Goal: Check status: Check status

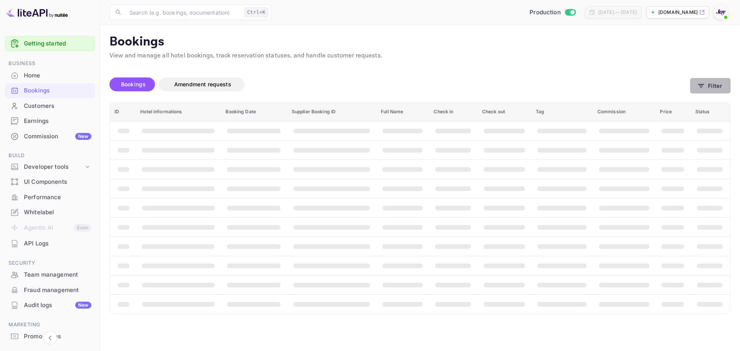
click at [717, 86] on button "Filter" at bounding box center [710, 86] width 41 height 16
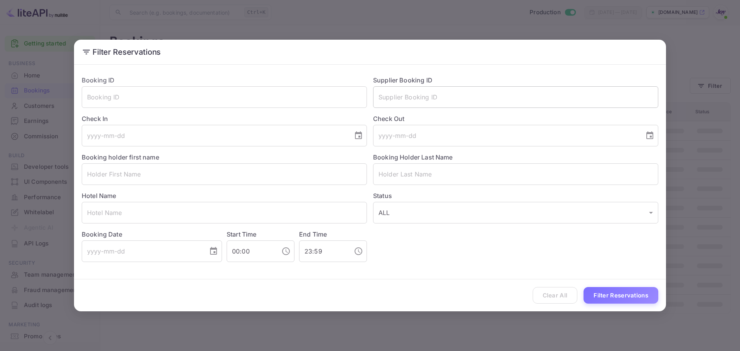
click at [417, 97] on input "text" at bounding box center [515, 97] width 285 height 22
paste input "8166840"
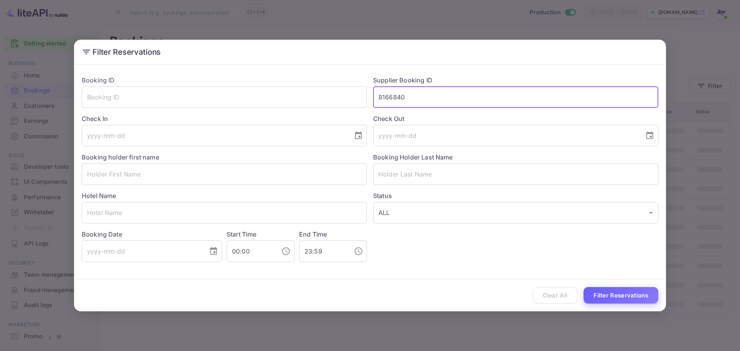
type input "8166840"
click at [605, 293] on button "Filter Reservations" at bounding box center [621, 295] width 75 height 17
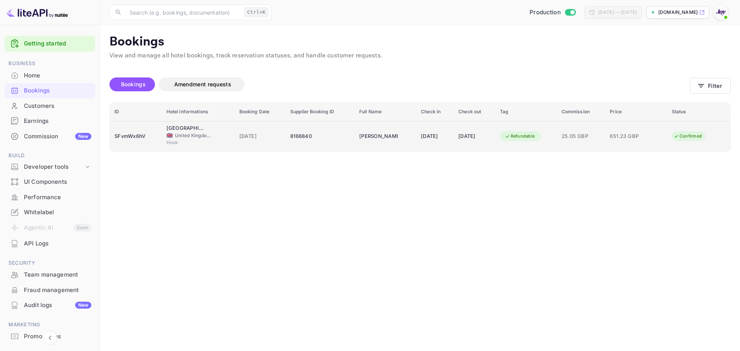
click at [334, 139] on div "8166840" at bounding box center [320, 136] width 60 height 12
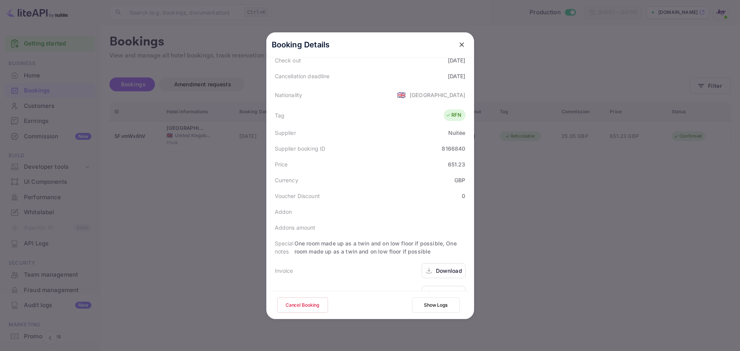
scroll to position [179, 0]
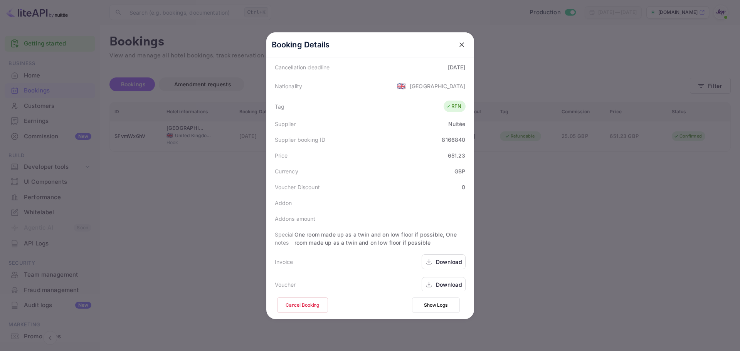
click at [442, 258] on div "Download" at bounding box center [449, 262] width 26 height 8
click at [440, 281] on div "Download" at bounding box center [449, 285] width 26 height 8
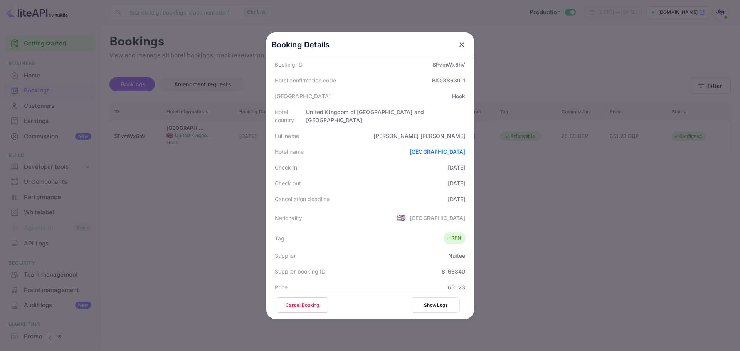
scroll to position [25, 0]
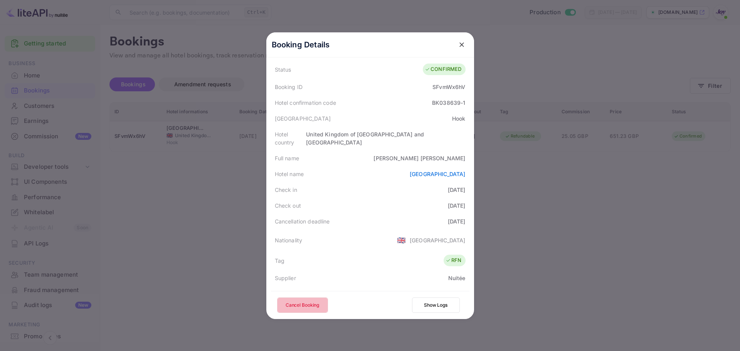
click at [298, 303] on button "Cancel Booking" at bounding box center [302, 305] width 51 height 15
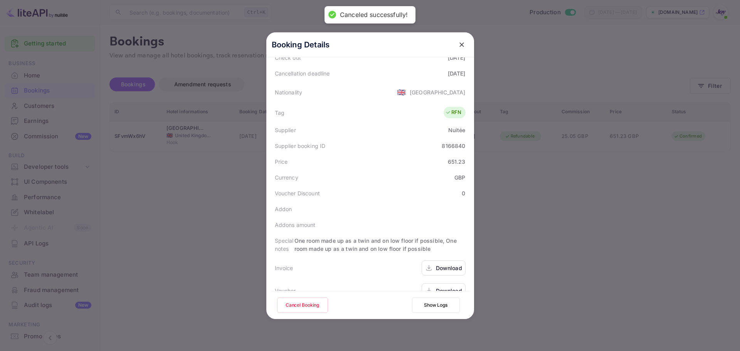
scroll to position [179, 0]
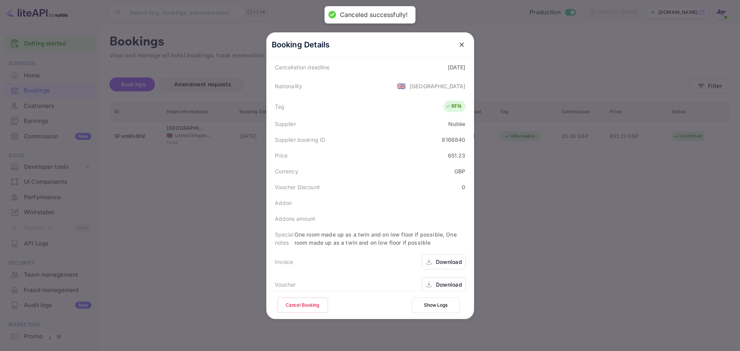
click at [453, 136] on div "8166840" at bounding box center [454, 140] width 24 height 8
copy div "8166840"
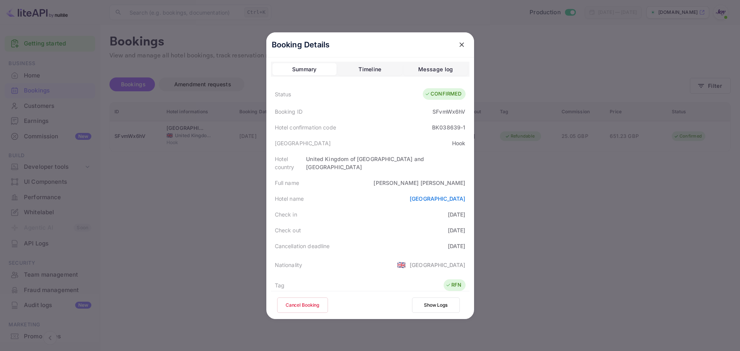
scroll to position [0, 0]
click at [460, 43] on icon "close" at bounding box center [462, 45] width 8 height 8
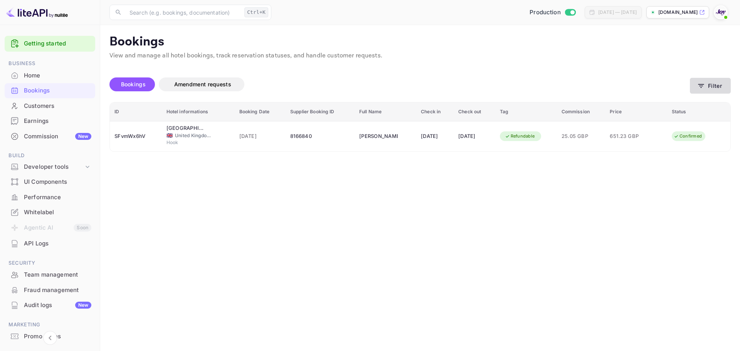
click at [715, 87] on button "Filter" at bounding box center [710, 86] width 41 height 16
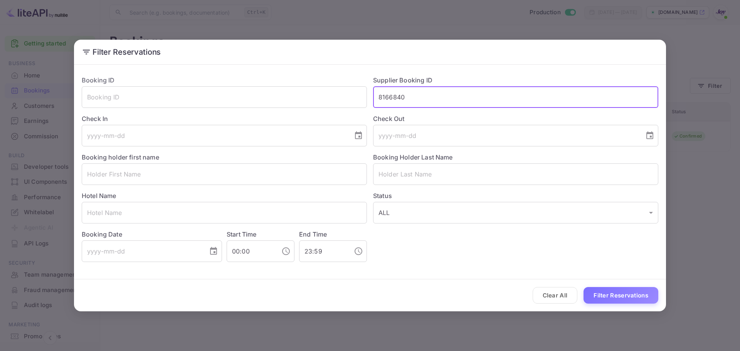
drag, startPoint x: 412, startPoint y: 100, endPoint x: 371, endPoint y: 99, distance: 40.9
click at [372, 99] on div "Supplier Booking ID 8166840 ​" at bounding box center [512, 88] width 291 height 39
paste input "48284411"
type input "48284411"
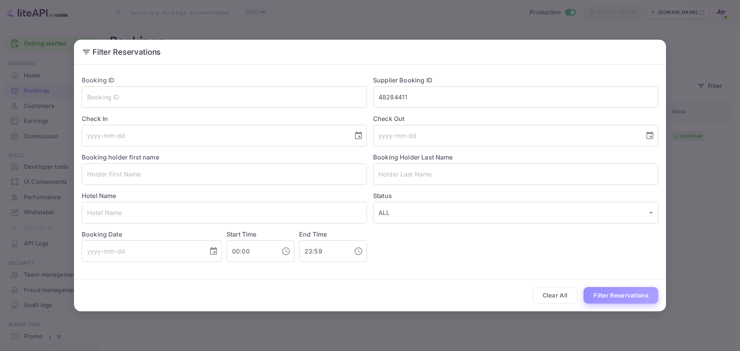
click at [608, 297] on button "Filter Reservations" at bounding box center [621, 295] width 75 height 17
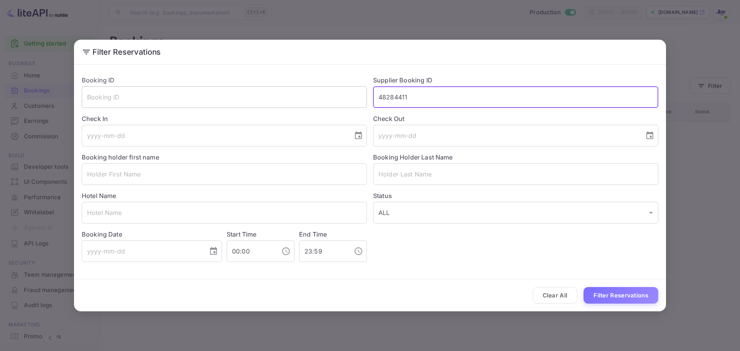
drag, startPoint x: 414, startPoint y: 98, endPoint x: 336, endPoint y: 98, distance: 78.3
click at [336, 98] on div "Booking ID ​ Supplier Booking ID 48284411 ​ Check In ​ Check Out ​ Booking hold…" at bounding box center [367, 165] width 583 height 193
click at [414, 177] on input "text" at bounding box center [515, 174] width 285 height 22
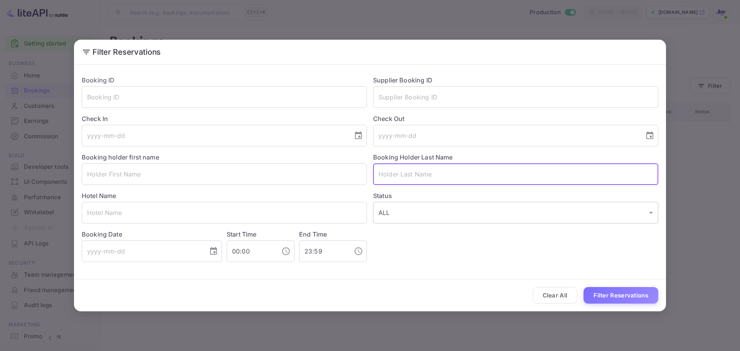
paste input "[PERSON_NAME]"
type input "[PERSON_NAME]"
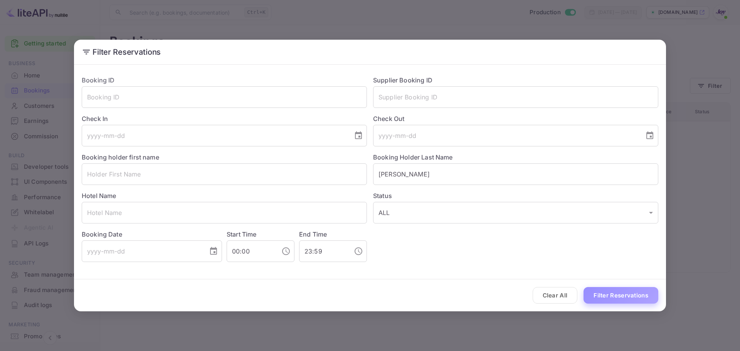
click at [603, 293] on button "Filter Reservations" at bounding box center [621, 295] width 75 height 17
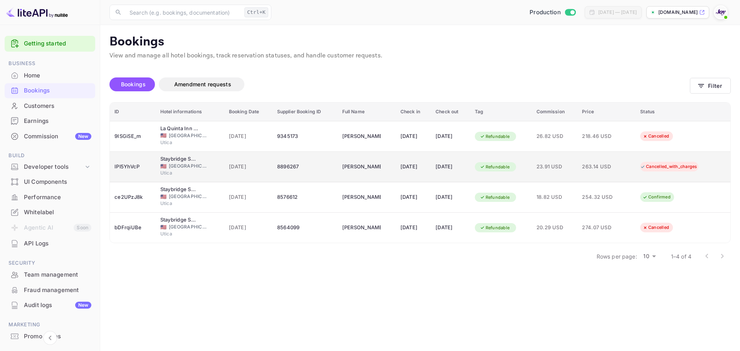
click at [316, 168] on div "8896267" at bounding box center [305, 167] width 56 height 12
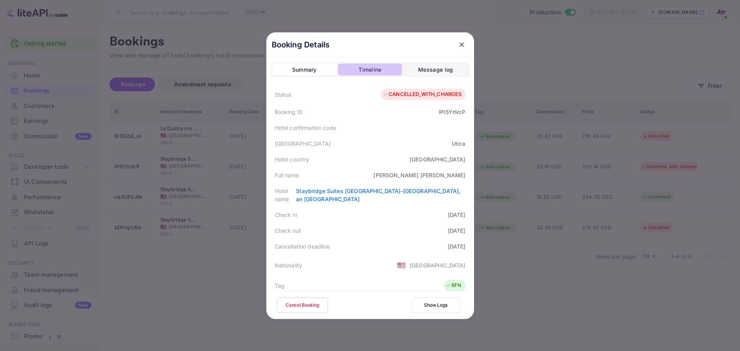
click at [359, 68] on div "Timeline" at bounding box center [370, 69] width 23 height 9
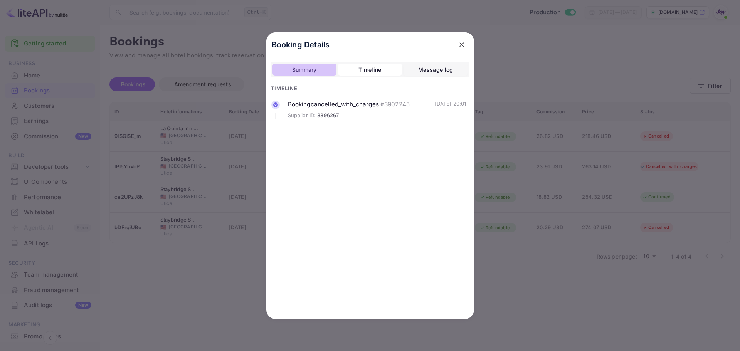
click at [315, 71] on div "Summary" at bounding box center [304, 69] width 25 height 9
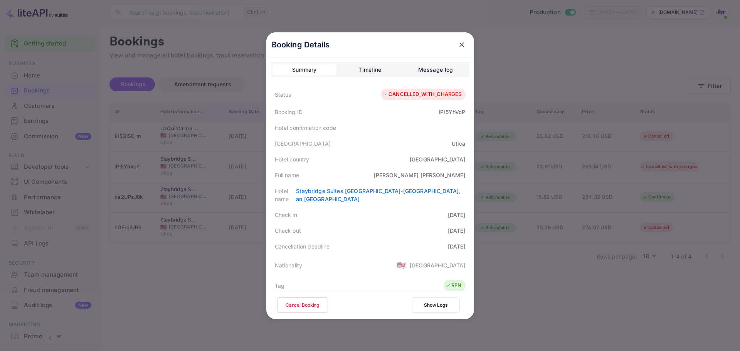
click at [458, 44] on icon "close" at bounding box center [462, 45] width 8 height 8
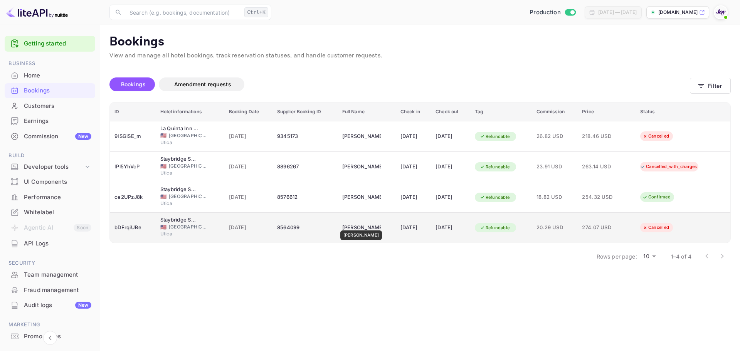
click at [361, 225] on div "[PERSON_NAME]" at bounding box center [361, 228] width 39 height 12
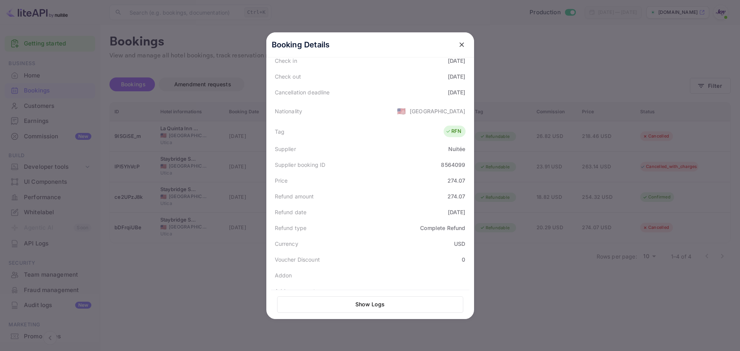
scroll to position [174, 0]
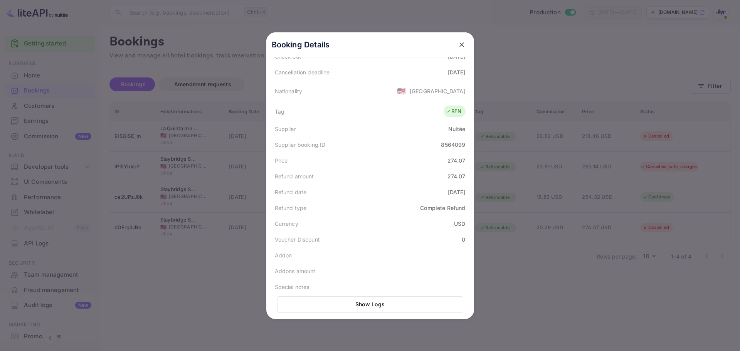
click at [223, 257] on div at bounding box center [370, 175] width 740 height 351
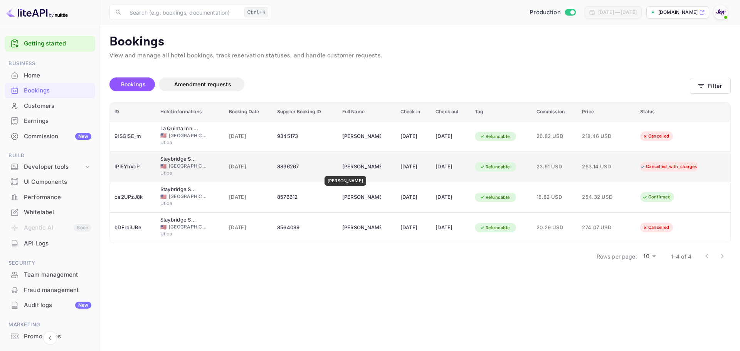
click at [345, 171] on div "[PERSON_NAME]" at bounding box center [361, 167] width 39 height 12
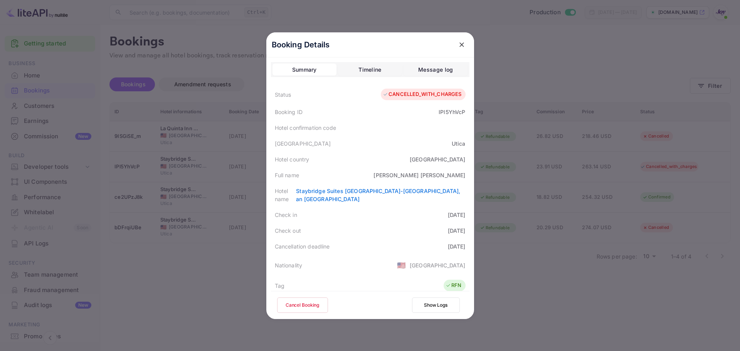
click at [460, 44] on icon "close" at bounding box center [462, 45] width 8 height 8
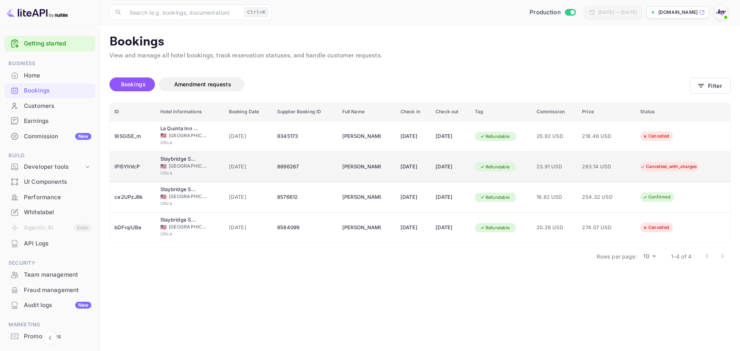
click at [315, 172] on div "8896267" at bounding box center [305, 167] width 56 height 12
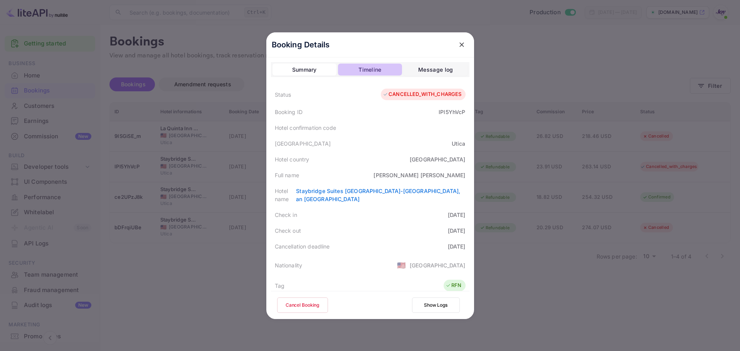
click at [369, 65] on div "Timeline" at bounding box center [370, 69] width 23 height 9
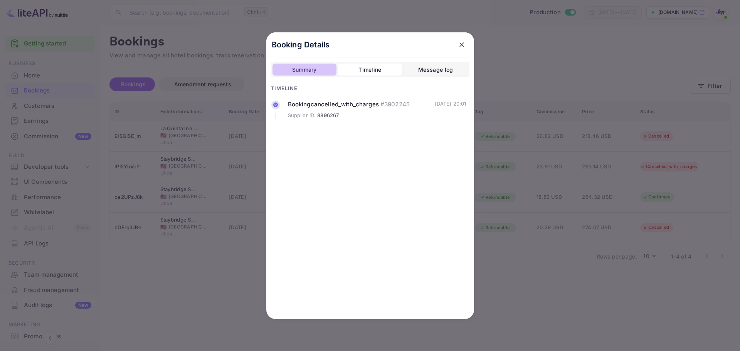
click at [312, 69] on div "Summary" at bounding box center [304, 69] width 25 height 9
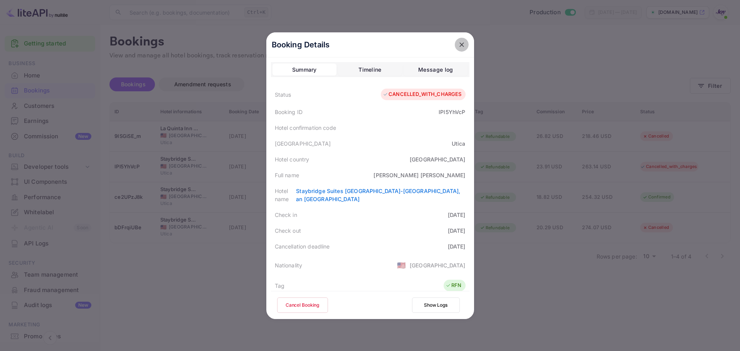
click at [460, 45] on icon "close" at bounding box center [461, 44] width 5 height 5
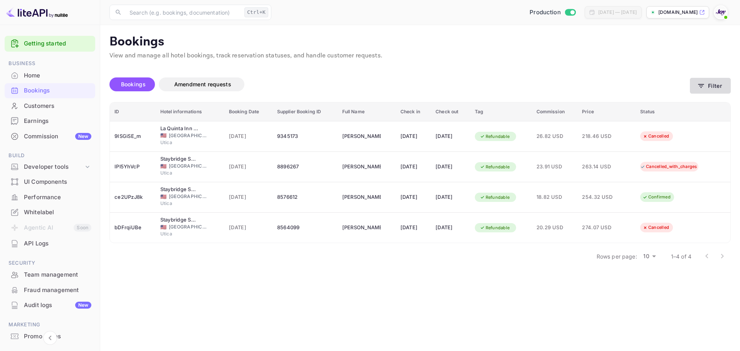
click at [711, 86] on button "Filter" at bounding box center [710, 86] width 41 height 16
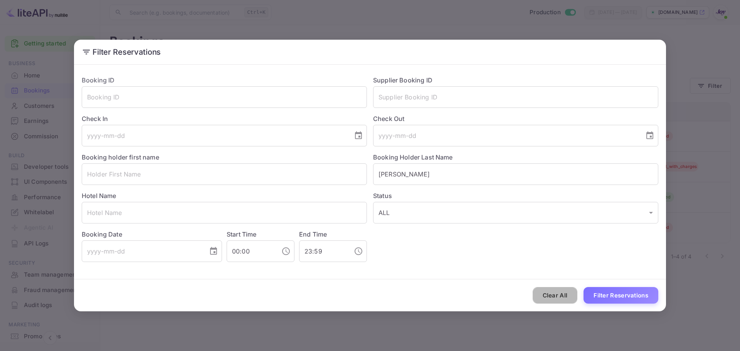
click at [560, 296] on button "Clear All" at bounding box center [555, 295] width 45 height 17
